Goal: Check status: Check status

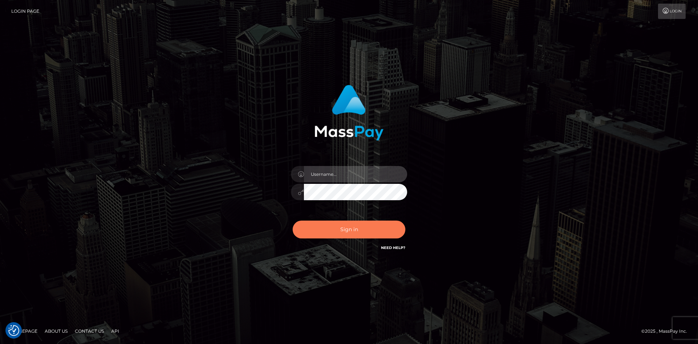
type input "keila.suarez"
click at [348, 234] on button "Sign in" at bounding box center [349, 229] width 113 height 18
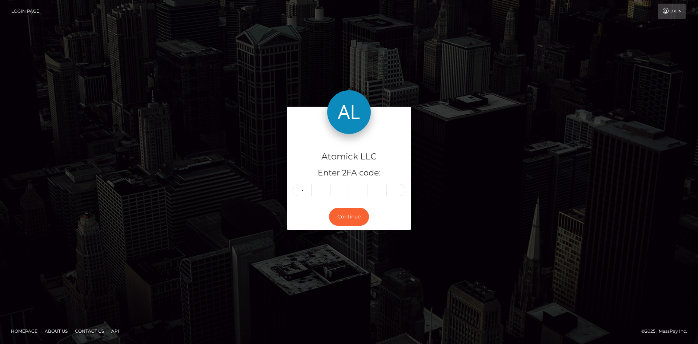
type input "2"
type input "0"
type input "3"
type input "4"
type input "1"
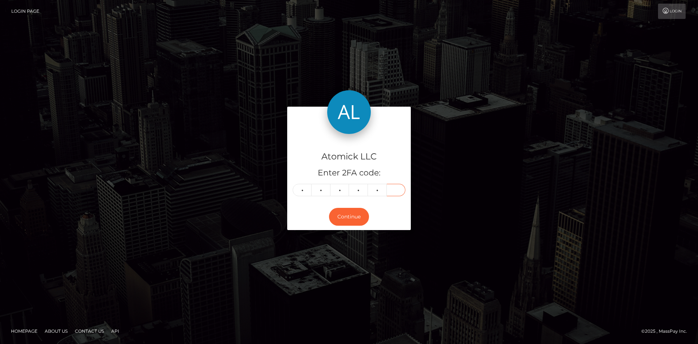
type input "6"
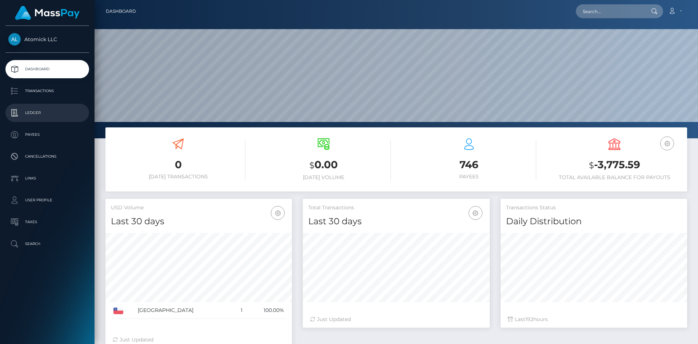
click at [25, 110] on p "Ledger" at bounding box center [47, 112] width 78 height 11
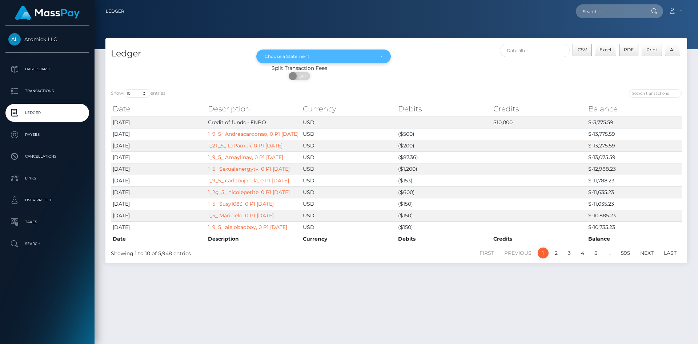
click at [371, 60] on div "Choose a Statement" at bounding box center [323, 56] width 135 height 14
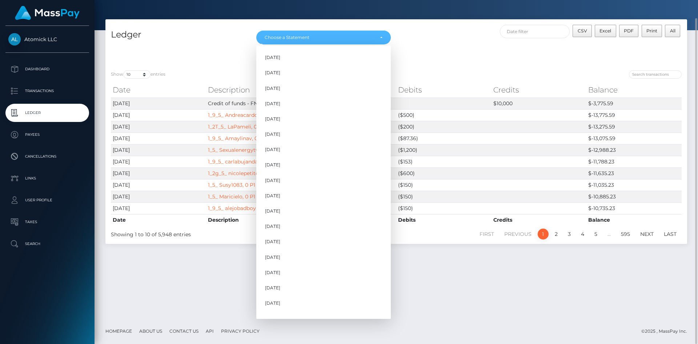
scroll to position [300, 0]
click at [315, 276] on link "Aug 2025" at bounding box center [323, 278] width 135 height 13
select select "Aug 2025"
